Goal: Task Accomplishment & Management: Use online tool/utility

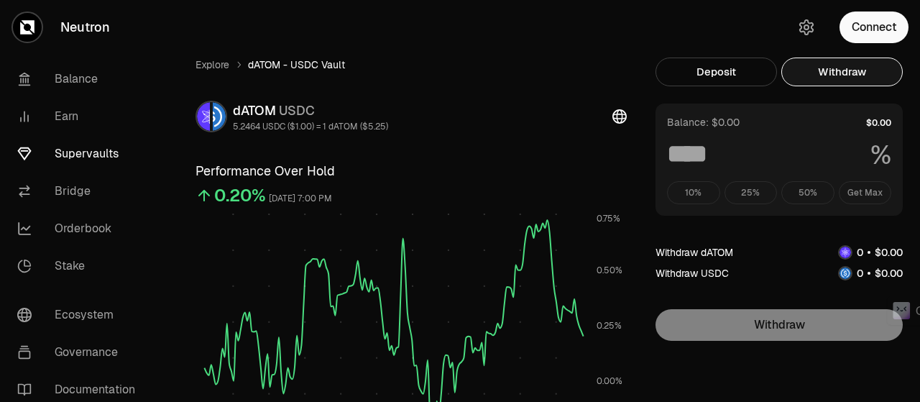
click at [864, 25] on button "Connect" at bounding box center [873, 27] width 69 height 32
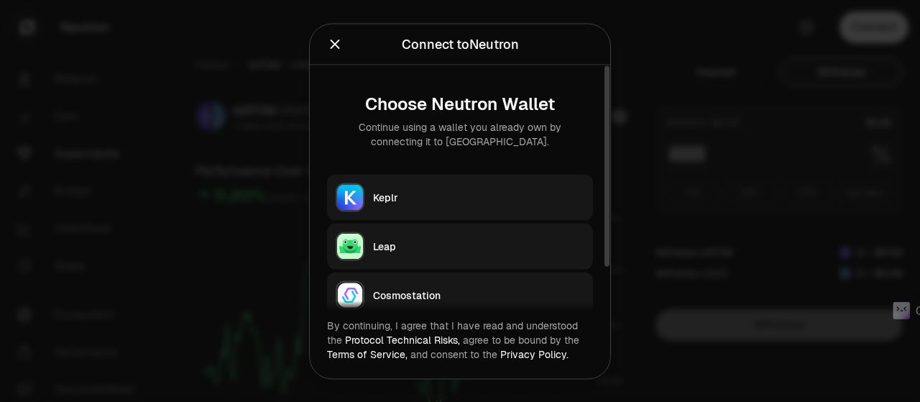
click at [433, 200] on div "Keplr" at bounding box center [478, 197] width 211 height 14
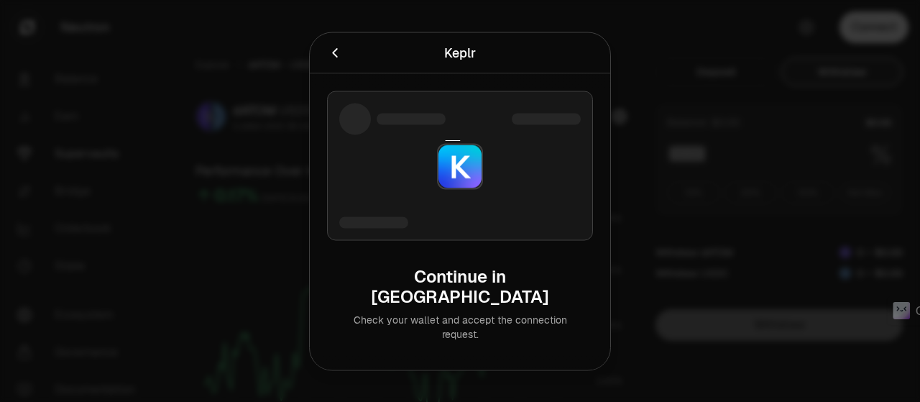
click at [724, 80] on div at bounding box center [460, 201] width 920 height 402
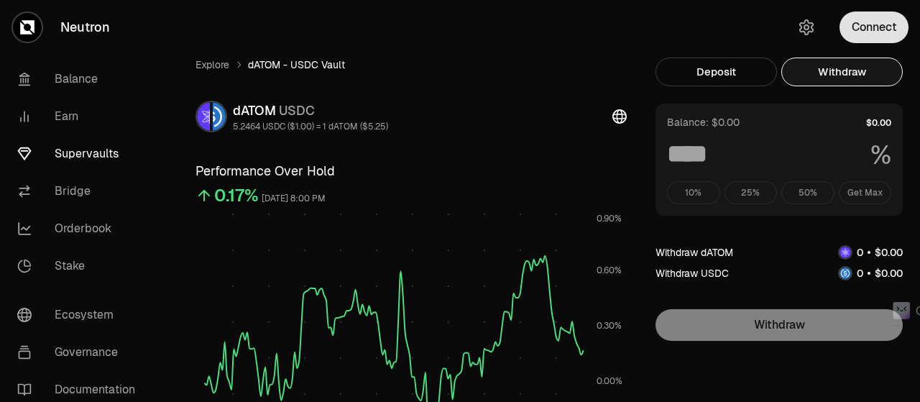
click at [889, 22] on button "Connect" at bounding box center [873, 27] width 69 height 32
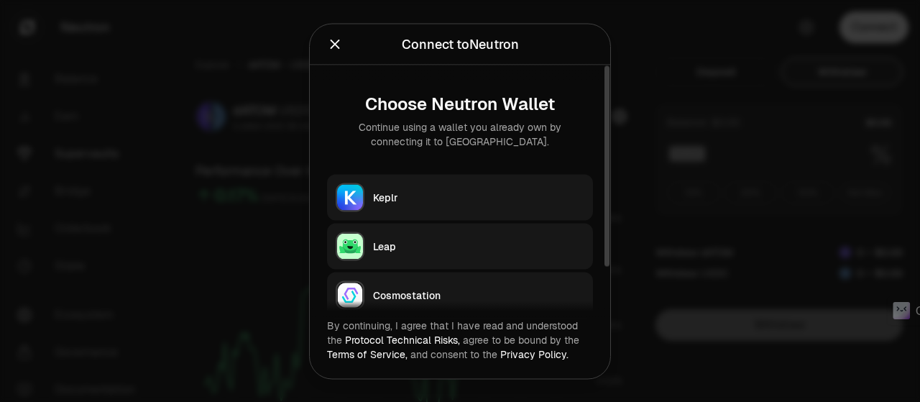
click at [395, 198] on div "Keplr" at bounding box center [478, 197] width 211 height 14
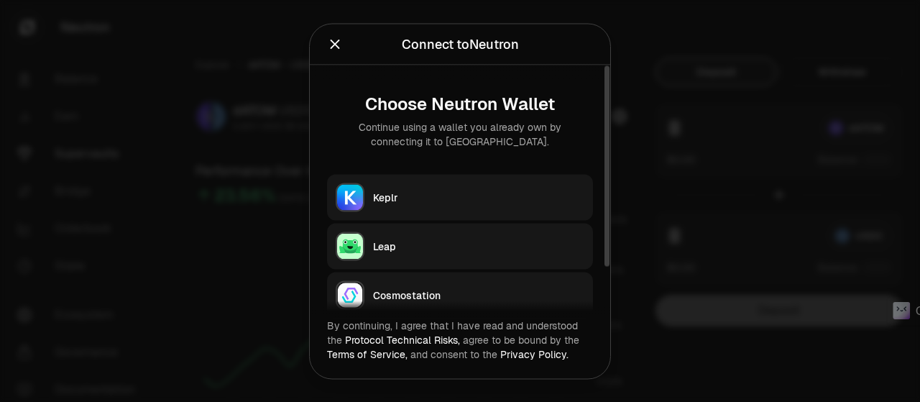
click at [394, 198] on div "Keplr" at bounding box center [478, 197] width 211 height 14
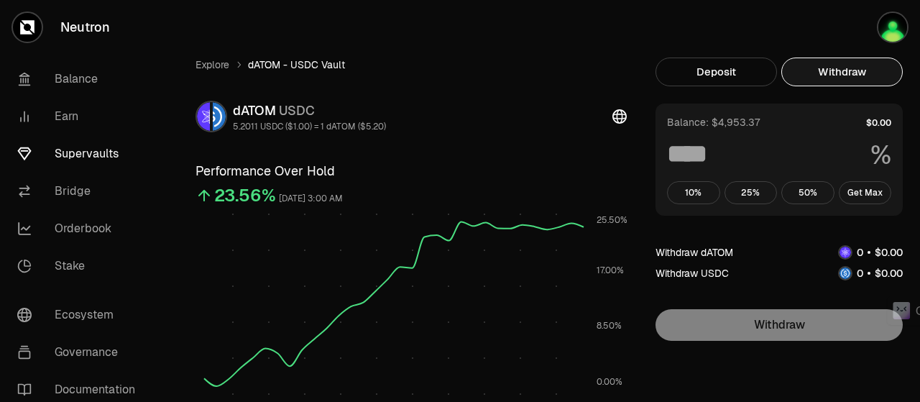
click at [864, 67] on button "Withdraw" at bounding box center [841, 71] width 121 height 29
click at [865, 192] on button "Get Max" at bounding box center [864, 192] width 53 height 23
type input "***"
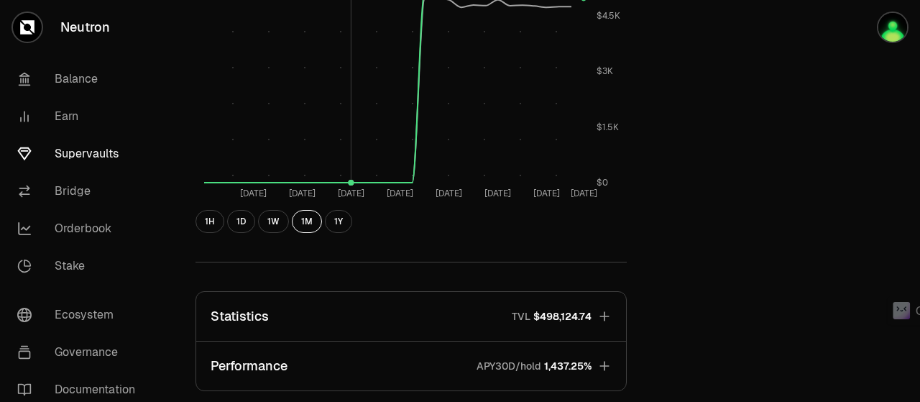
scroll to position [647, 0]
click at [274, 217] on button "1W" at bounding box center [273, 219] width 31 height 23
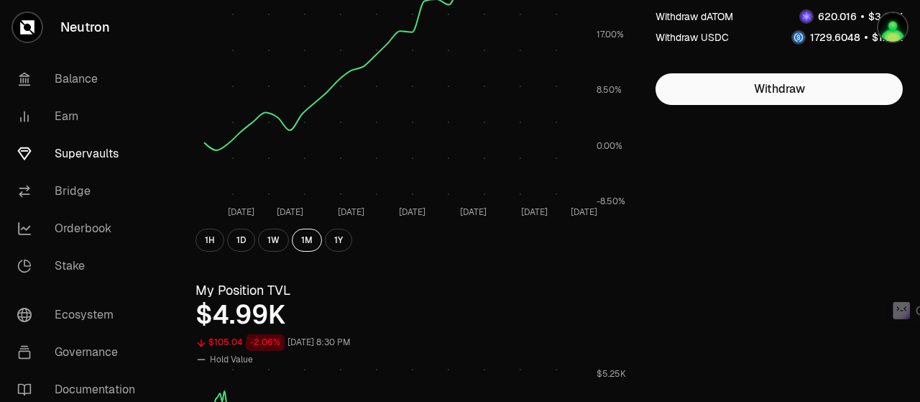
scroll to position [0, 0]
